Goal: Entertainment & Leisure: Consume media (video, audio)

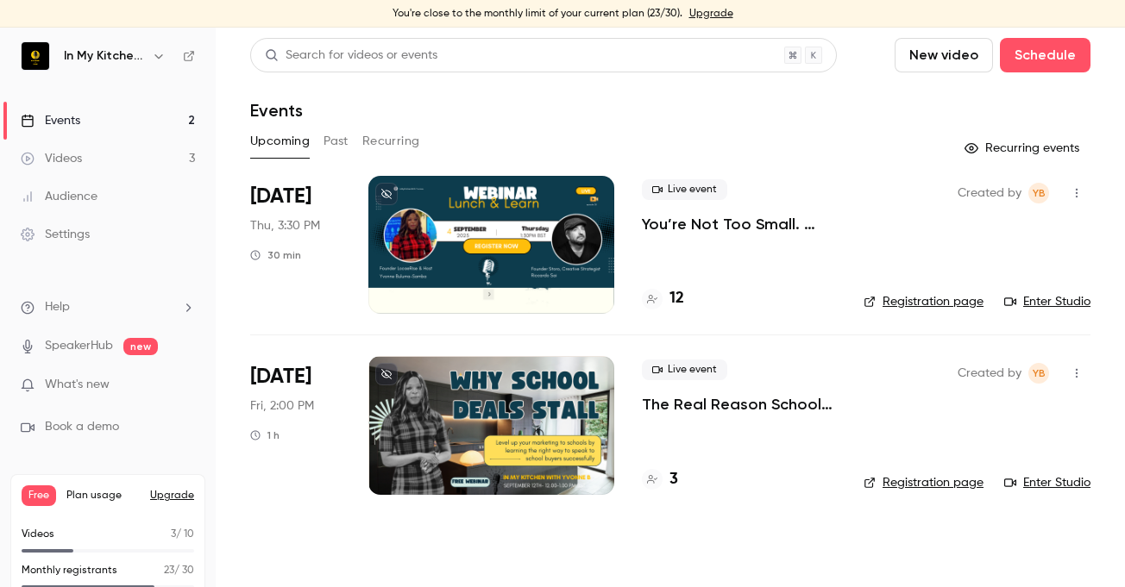
click at [334, 145] on button "Past" at bounding box center [335, 142] width 25 height 28
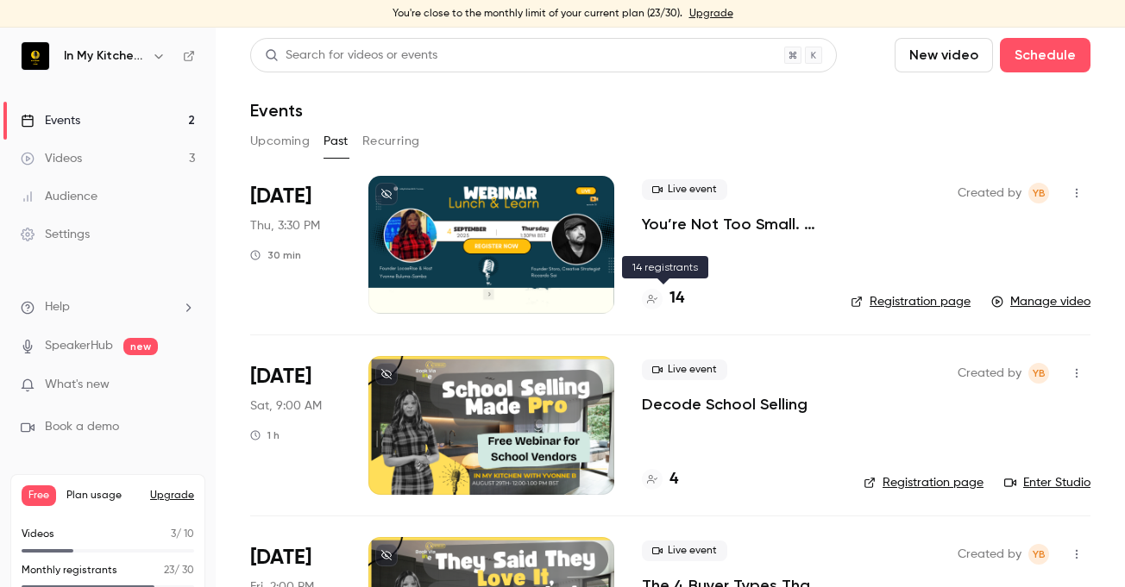
click at [675, 304] on h4 "14" at bounding box center [676, 298] width 15 height 23
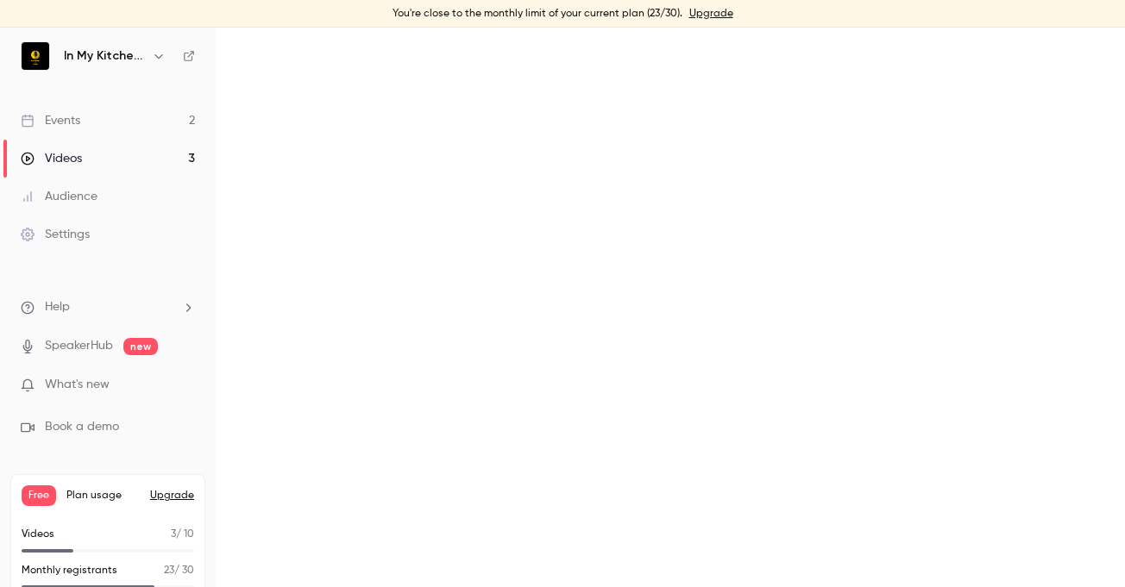
click at [675, 304] on main at bounding box center [670, 308] width 909 height 560
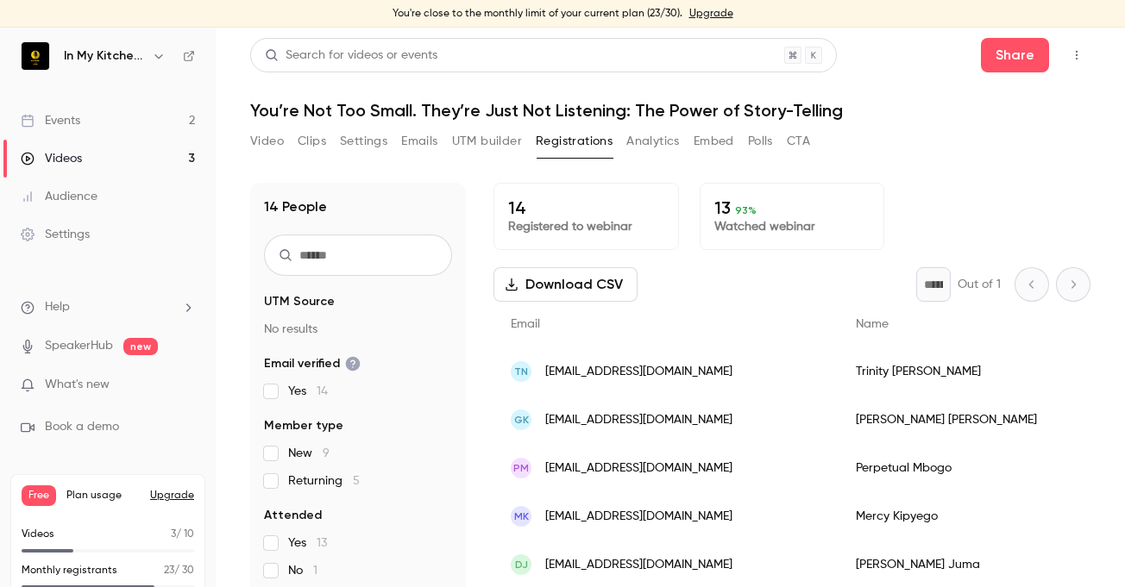
click at [141, 112] on link "Events 2" at bounding box center [108, 121] width 216 height 38
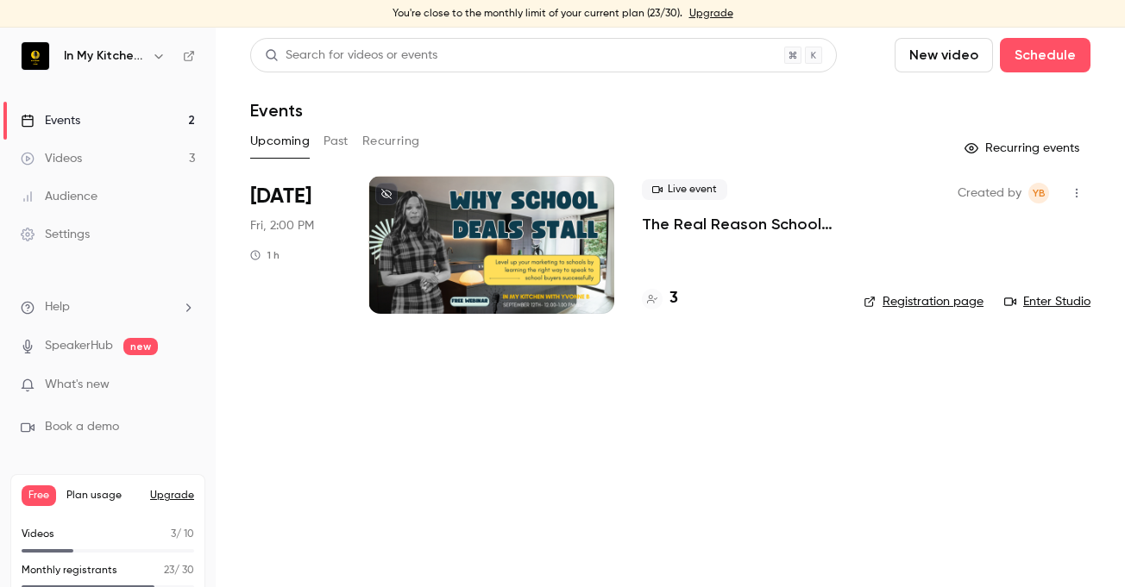
click at [363, 93] on header "Search for videos or events New video Schedule Events" at bounding box center [670, 79] width 840 height 83
click at [337, 145] on button "Past" at bounding box center [335, 142] width 25 height 28
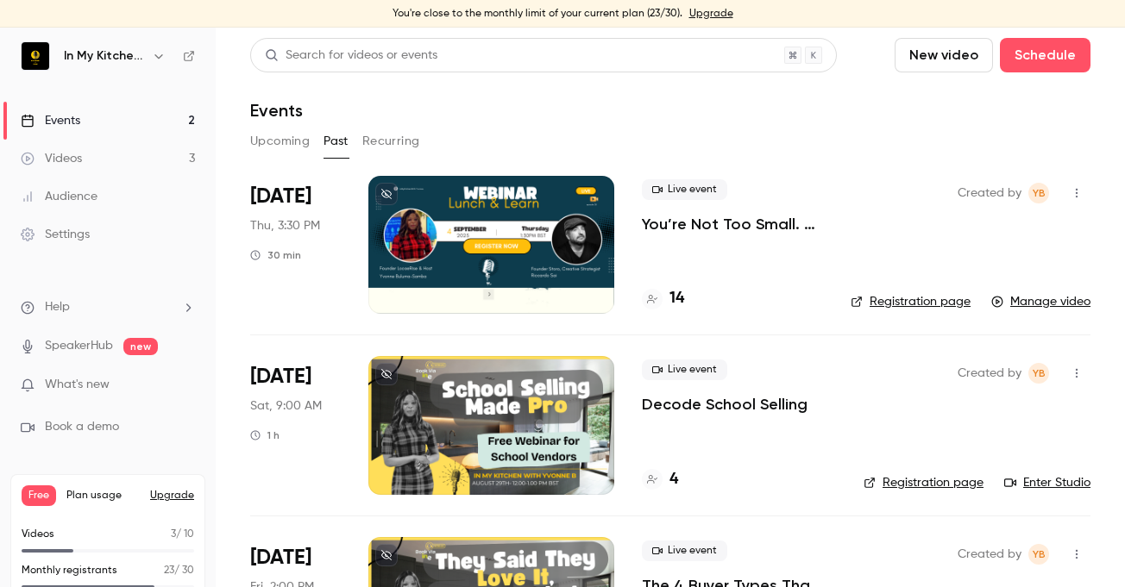
click at [671, 234] on p "You’re Not Too Small. They’re Just Not Listening: The Power of Story-Telling" at bounding box center [732, 224] width 181 height 21
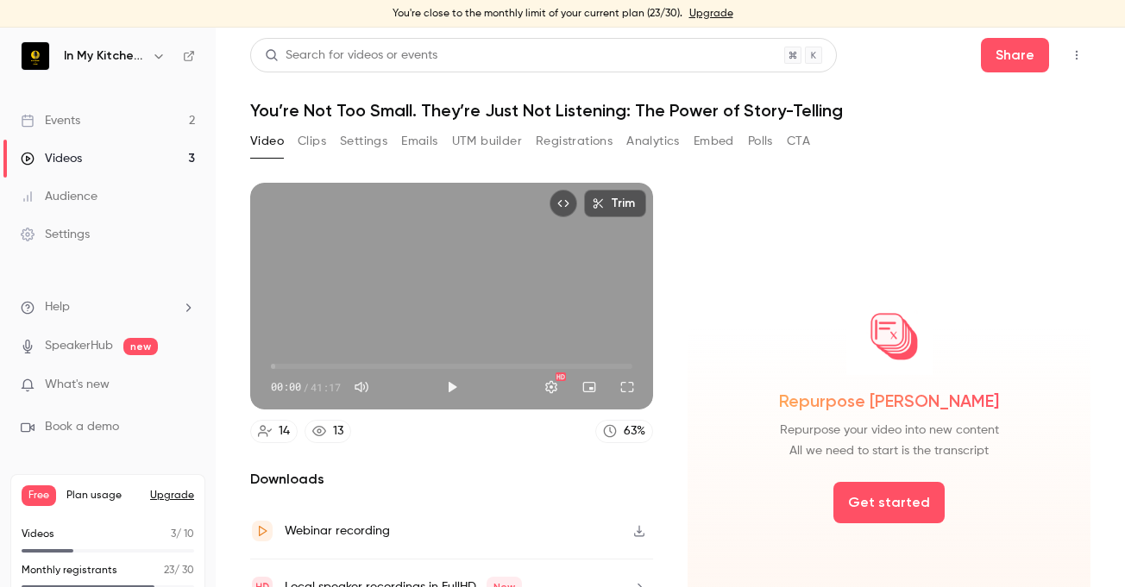
click at [51, 169] on link "Videos 3" at bounding box center [108, 159] width 216 height 38
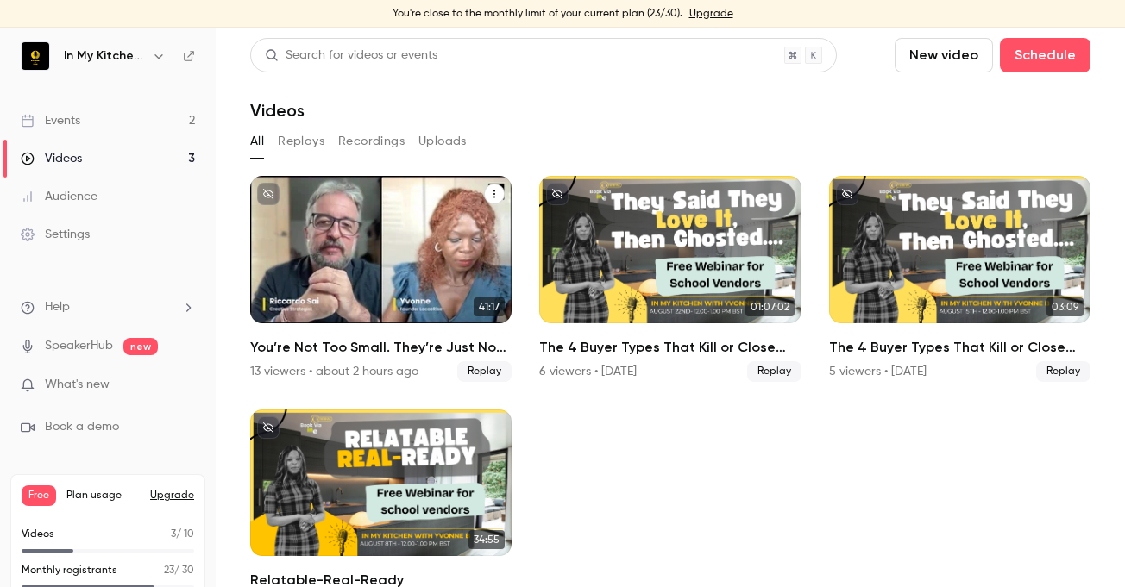
click at [413, 260] on div "You’re Not Too Small. They’re Just Not Listening: The Power of Story-Telling" at bounding box center [380, 249] width 261 height 147
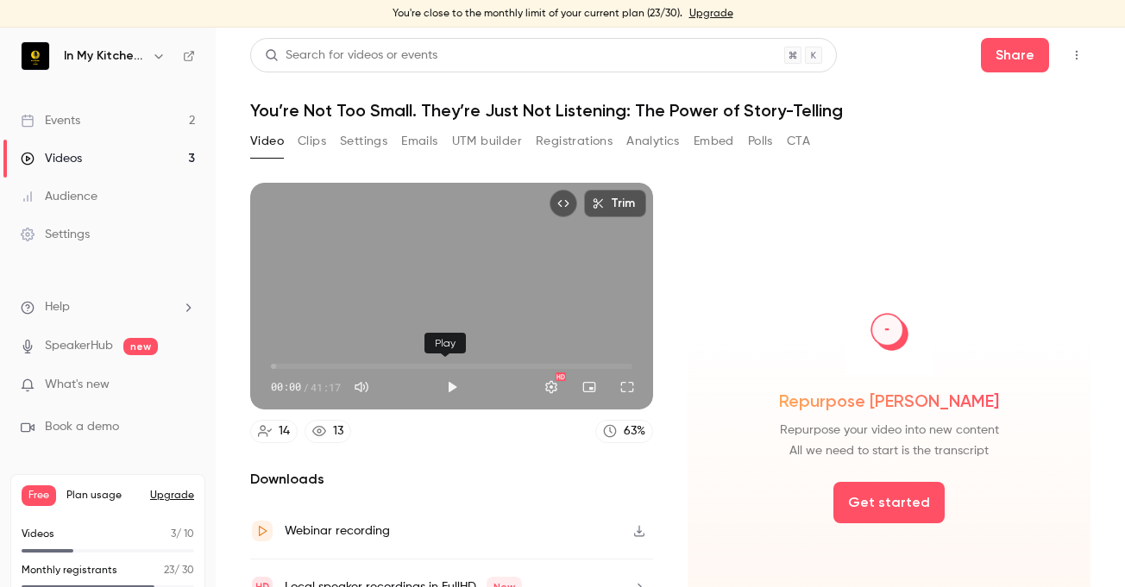
click at [447, 379] on button "Play" at bounding box center [452, 387] width 35 height 35
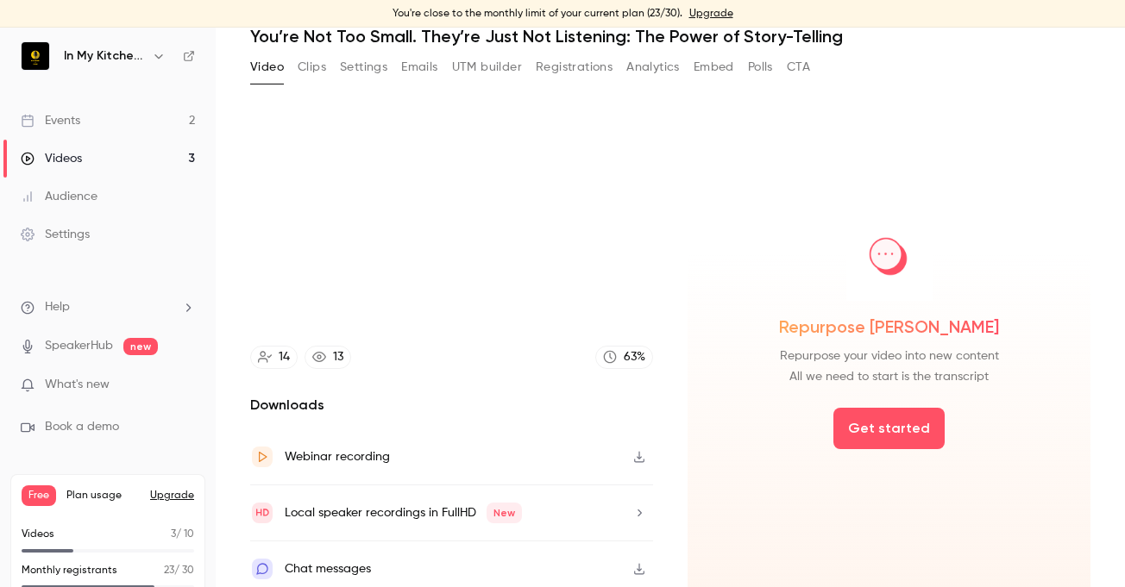
scroll to position [76, 0]
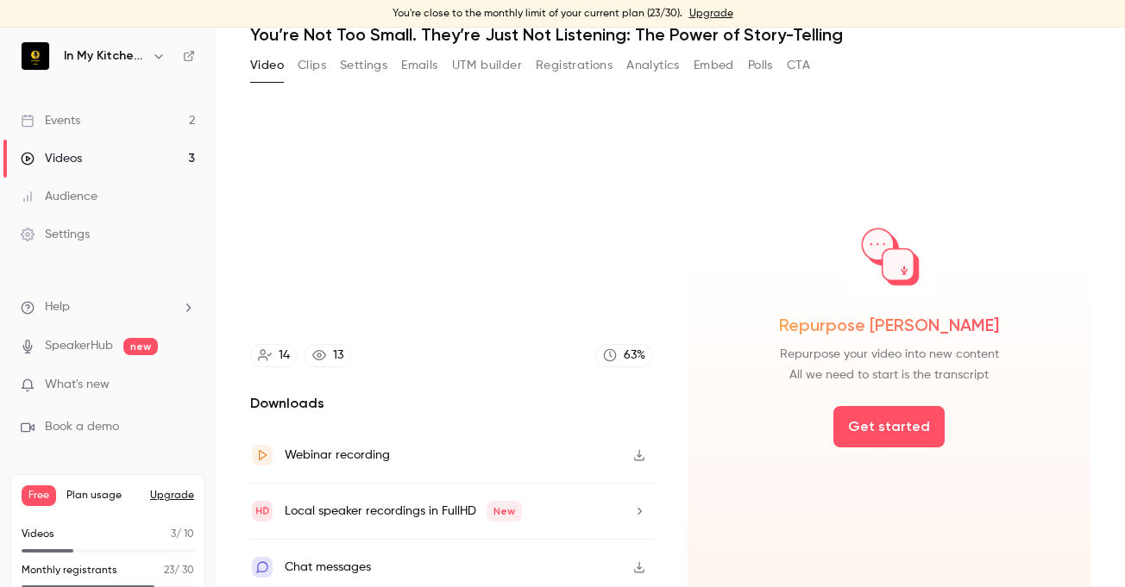
type input "******"
